Goal: Entertainment & Leisure: Consume media (video, audio)

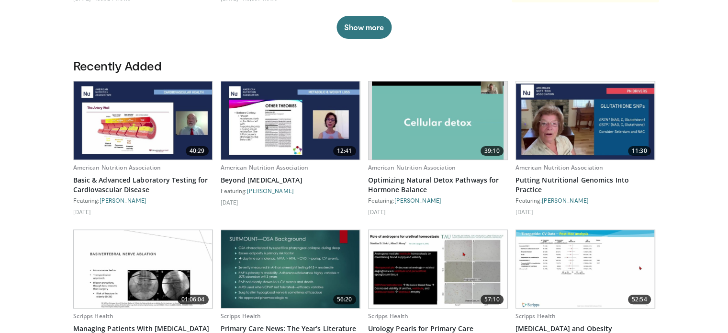
scroll to position [238, 0]
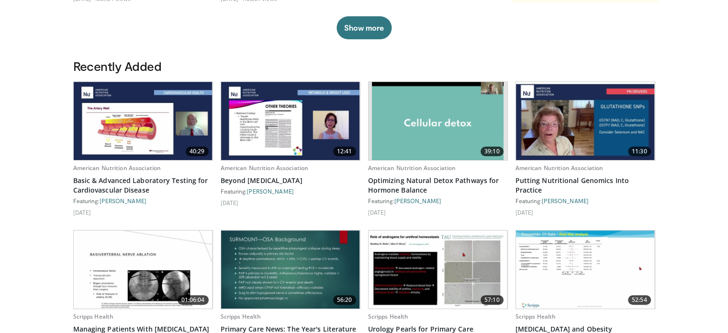
click at [333, 203] on div "[DATE]" at bounding box center [291, 203] width 140 height 8
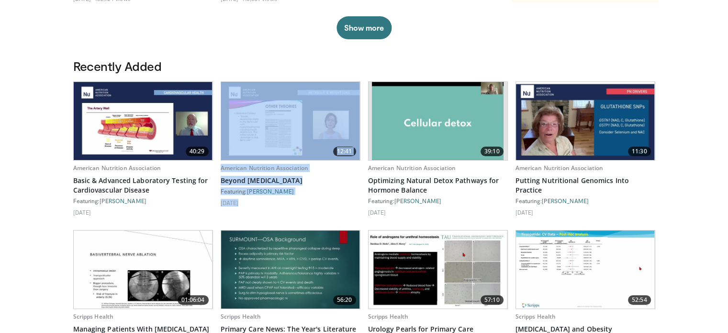
drag, startPoint x: 333, startPoint y: 203, endPoint x: 142, endPoint y: 108, distance: 213.1
click at [142, 108] on div "40:29 American Nutrition Association Basic & Advanced Laboratory Testing for Ca…" at bounding box center [364, 304] width 582 height 447
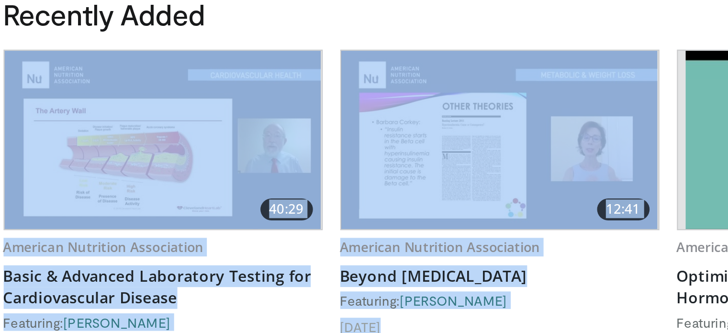
click at [121, 137] on img at bounding box center [143, 121] width 139 height 78
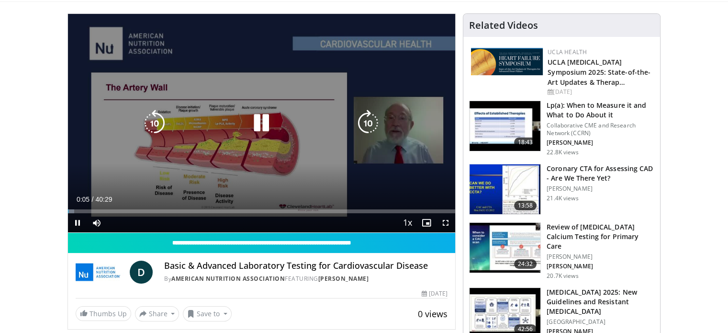
scroll to position [59, 0]
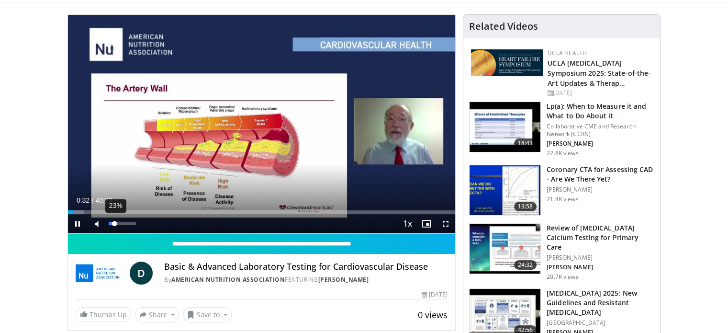
click at [114, 222] on div "23%" at bounding box center [122, 223] width 27 height 3
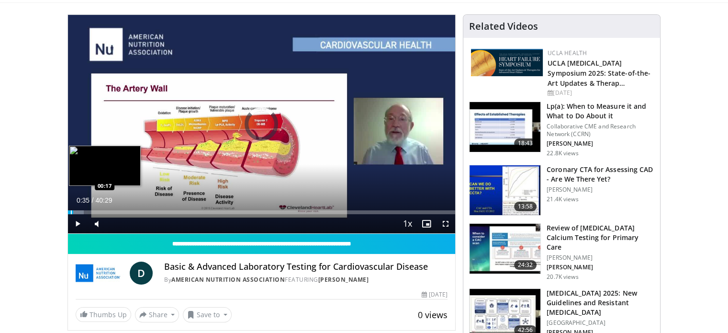
click at [71, 212] on div "Progress Bar" at bounding box center [71, 212] width 1 height 4
click at [69, 208] on div "Loaded : 4.11% 00:27 00:11" at bounding box center [262, 209] width 388 height 9
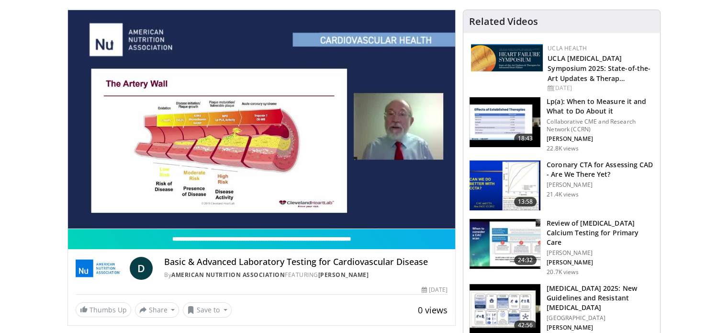
scroll to position [63, 0]
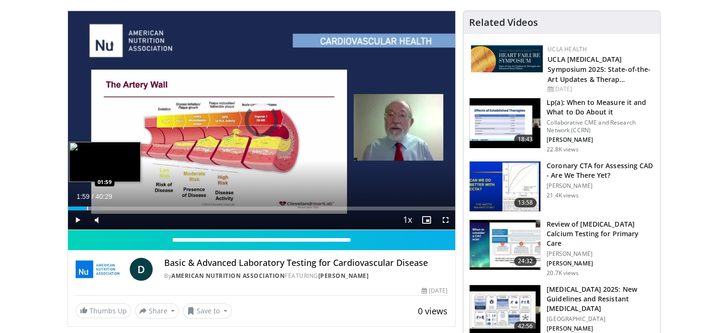
click at [87, 206] on div "Progress Bar" at bounding box center [87, 208] width 1 height 4
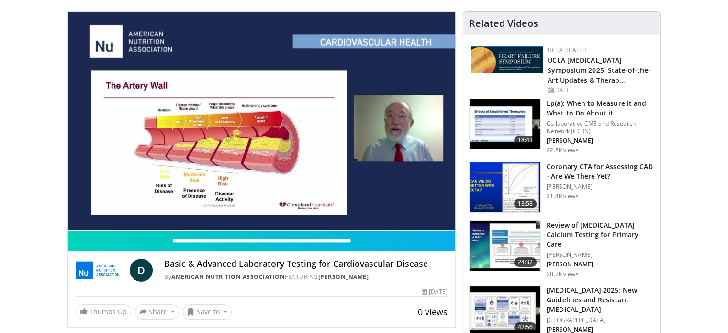
scroll to position [102, 0]
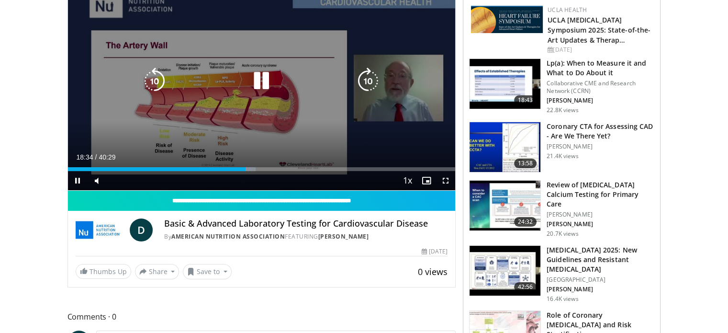
click at [213, 119] on div "10 seconds Tap to unmute" at bounding box center [262, 81] width 388 height 218
